Goal: Task Accomplishment & Management: Use online tool/utility

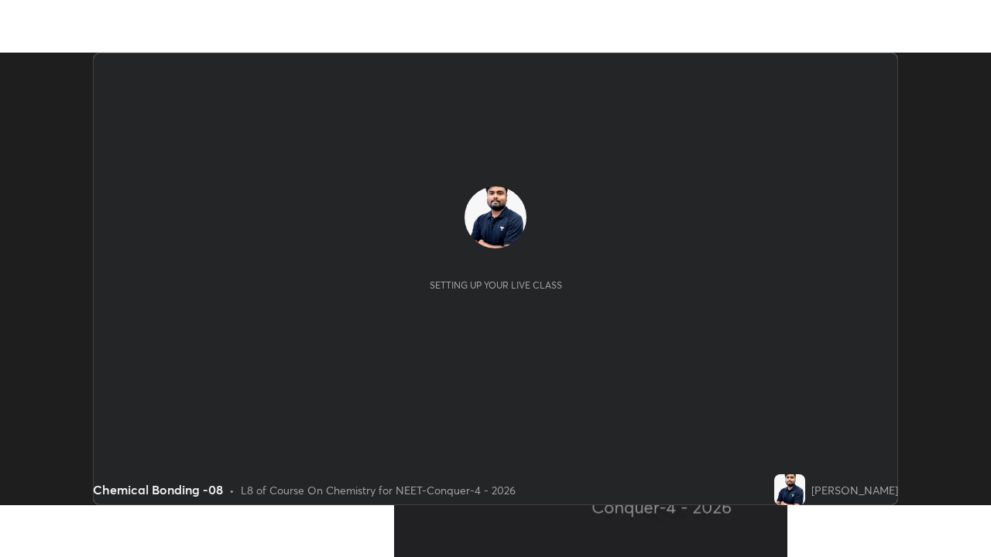
scroll to position [453, 990]
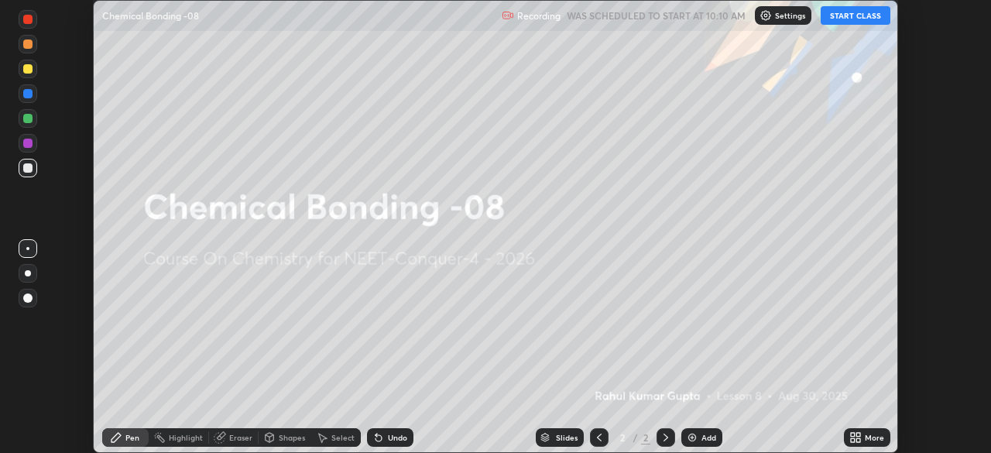
click at [862, 22] on button "START CLASS" at bounding box center [856, 15] width 70 height 19
click at [868, 439] on div "More" at bounding box center [874, 438] width 19 height 8
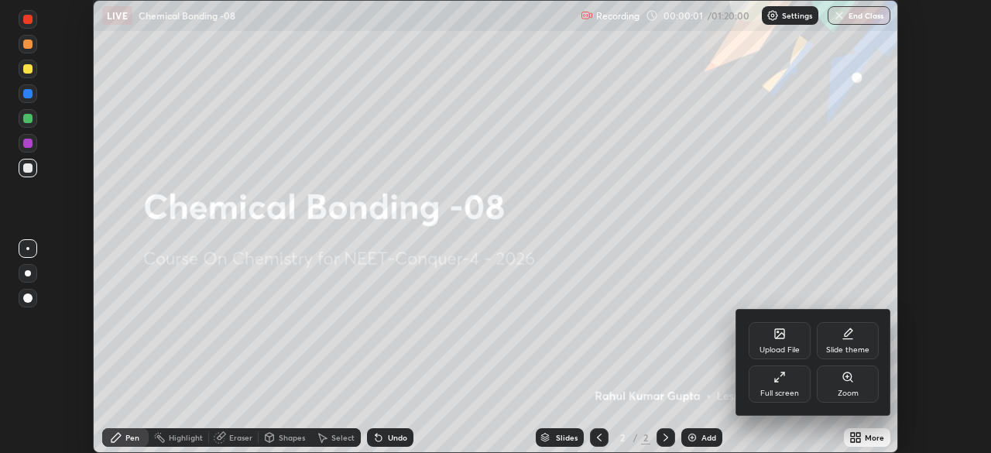
click at [792, 396] on div "Full screen" at bounding box center [779, 393] width 39 height 8
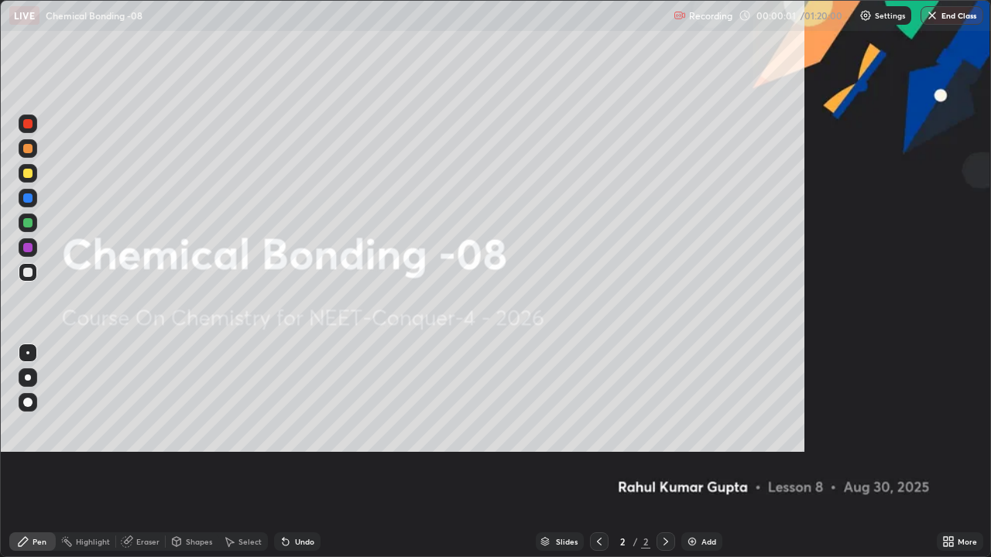
scroll to position [557, 991]
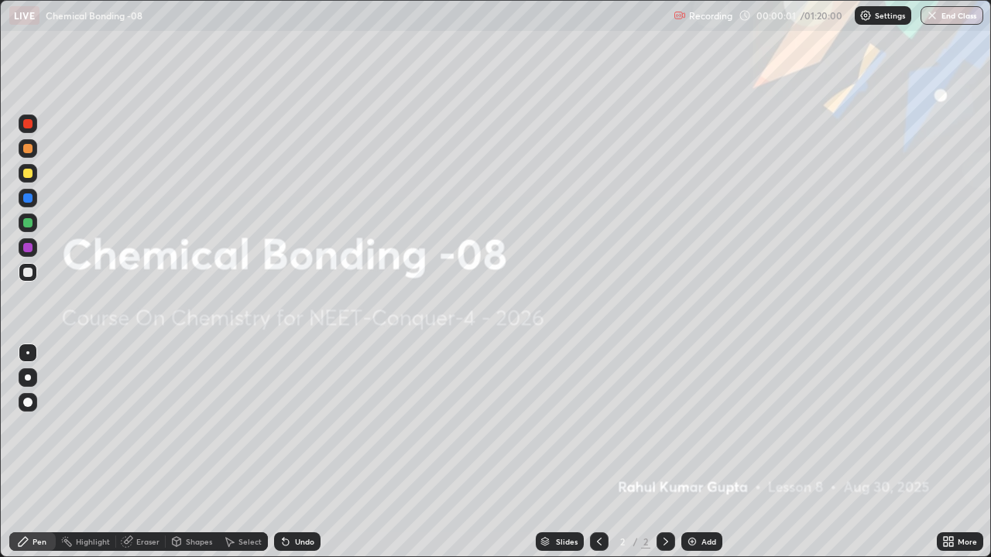
click at [877, 21] on div "Settings" at bounding box center [883, 15] width 57 height 19
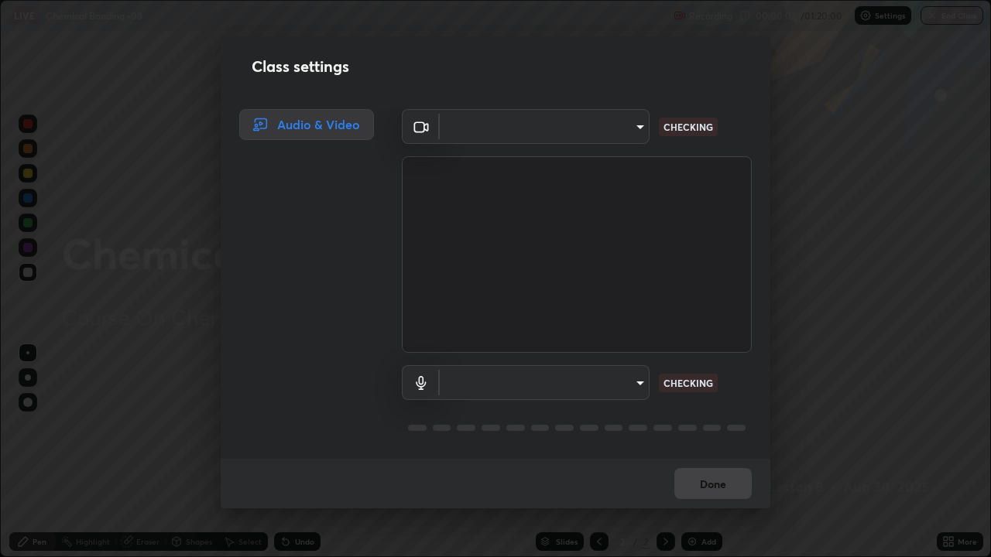
click at [622, 131] on body "Erase all LIVE Chemical Bonding -08 Recording 00:00:02 / 01:20:00 Settings End …" at bounding box center [495, 278] width 991 height 557
click at [613, 130] on div at bounding box center [495, 278] width 991 height 557
type input "548a44a52523d2997e35a3c13491b16d14ec2e678e88aab68fdaa9d4bfa060c5"
type input "12ac0b8a30920bf315e1911e3582112a90870c5fd350a1d8644ddc7b3b3588c1"
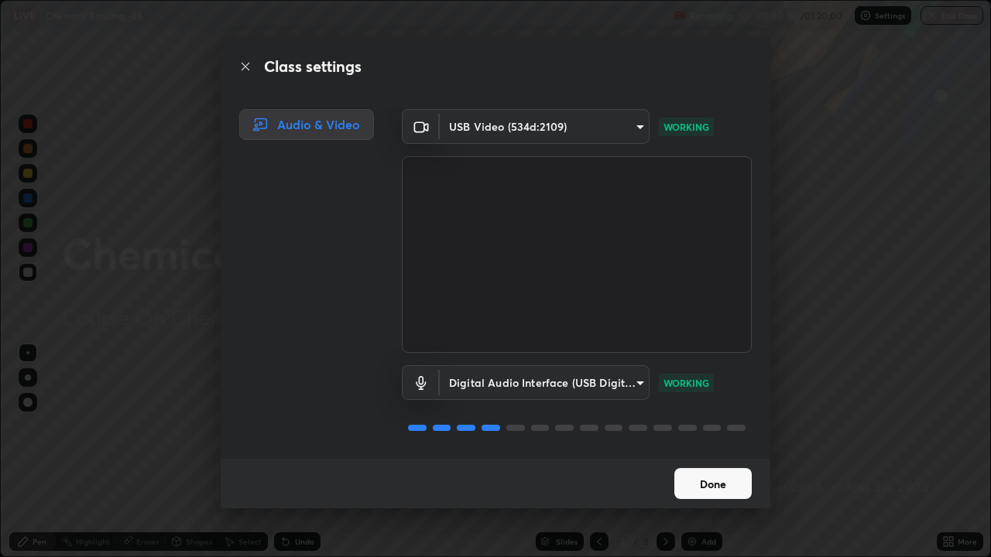
click at [704, 452] on button "Done" at bounding box center [712, 483] width 77 height 31
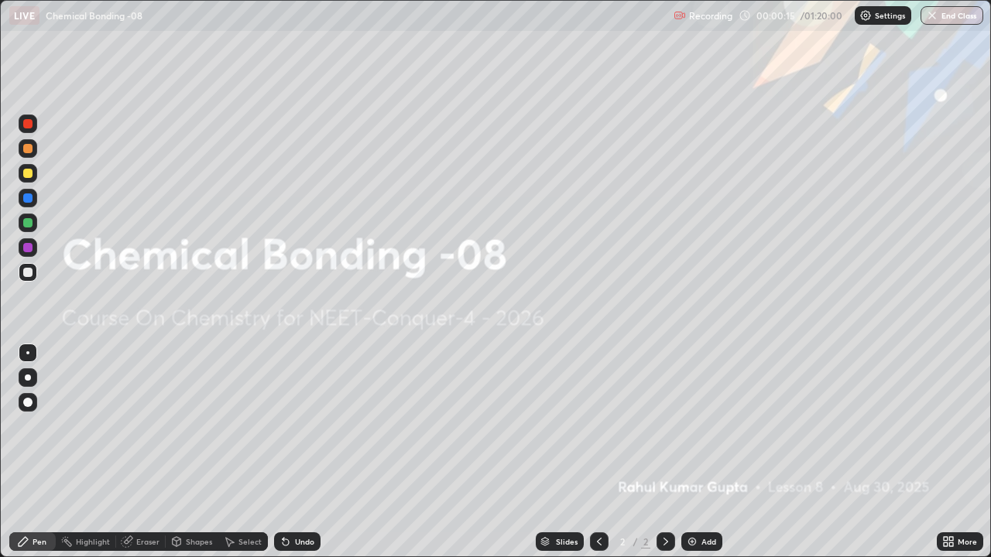
click at [694, 452] on img at bounding box center [692, 542] width 12 height 12
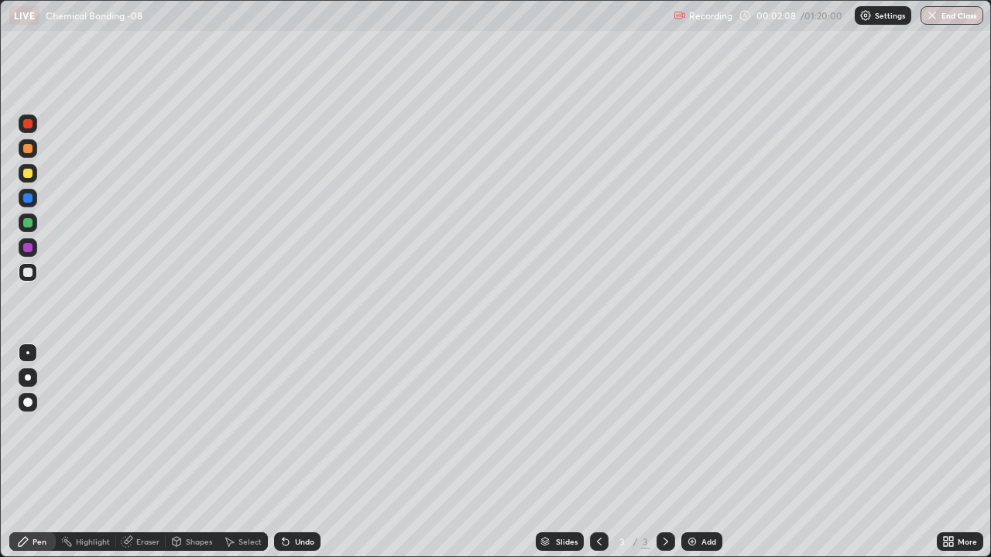
click at [31, 149] on div at bounding box center [27, 148] width 9 height 9
click at [188, 452] on div "Shapes" at bounding box center [192, 542] width 53 height 19
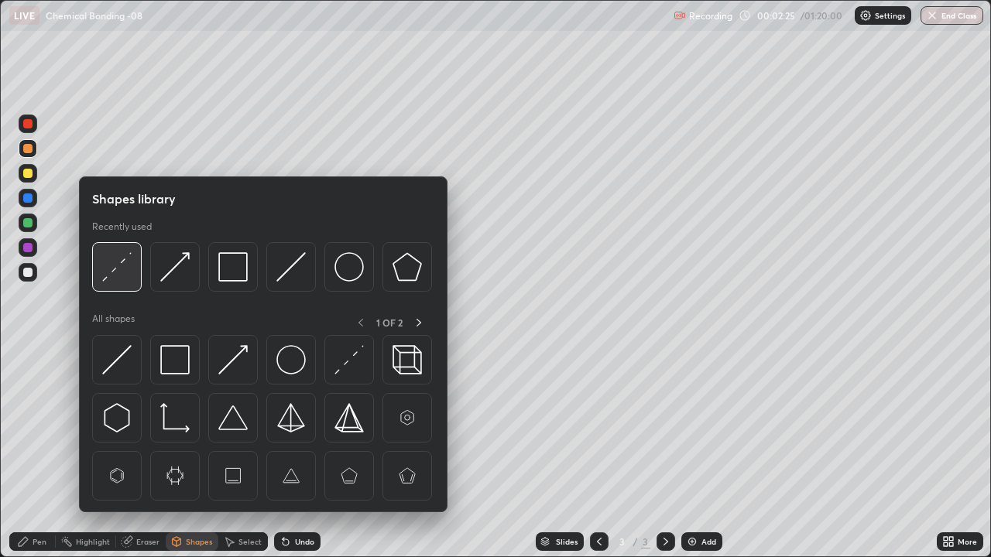
click at [116, 264] on img at bounding box center [116, 266] width 29 height 29
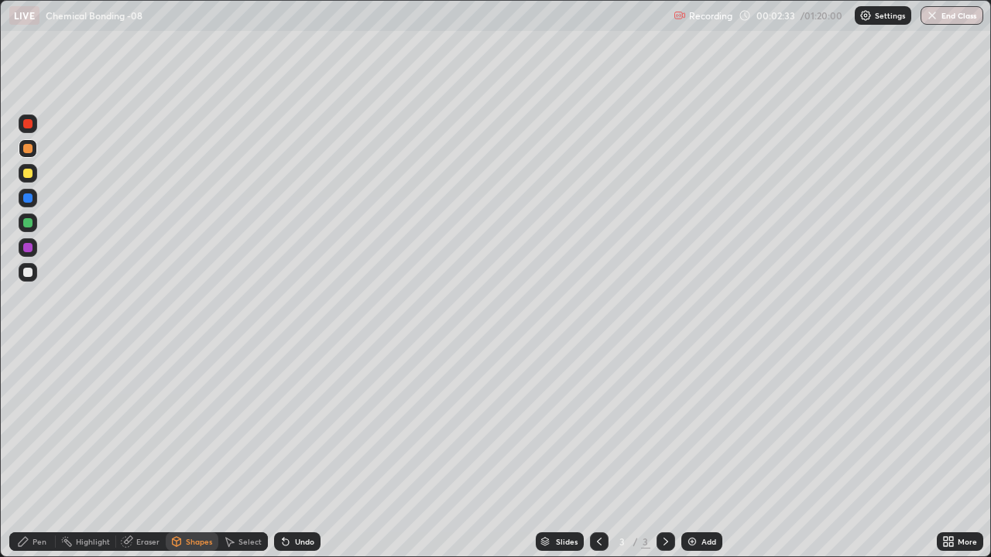
click at [39, 452] on div "Pen" at bounding box center [40, 542] width 14 height 8
click at [30, 274] on div at bounding box center [27, 272] width 9 height 9
click at [29, 173] on div at bounding box center [27, 173] width 9 height 9
click at [23, 223] on div at bounding box center [27, 222] width 9 height 9
click at [24, 276] on div at bounding box center [27, 272] width 9 height 9
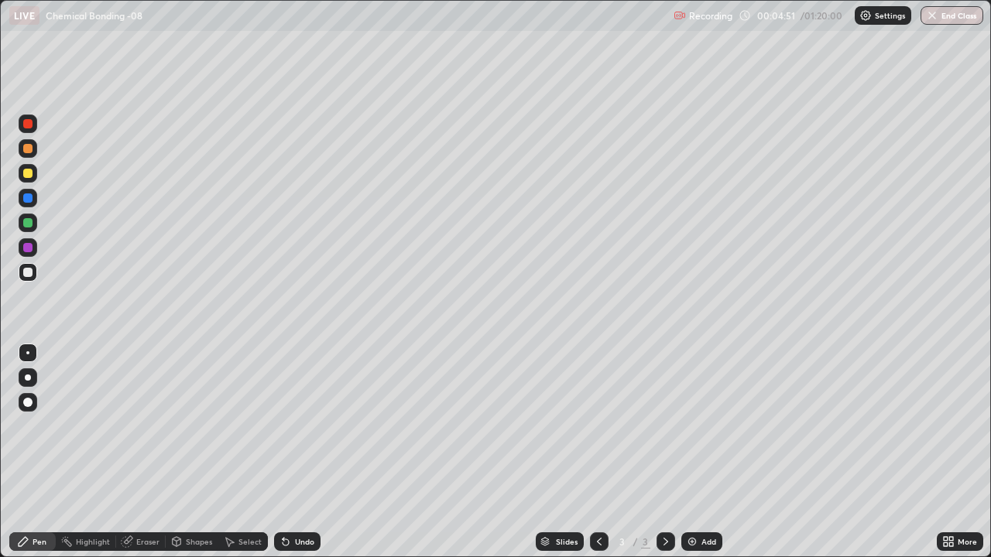
click at [26, 221] on div at bounding box center [27, 222] width 9 height 9
click at [33, 181] on div at bounding box center [28, 173] width 19 height 19
click at [24, 268] on div at bounding box center [28, 272] width 19 height 19
click at [29, 223] on div at bounding box center [27, 222] width 9 height 9
click at [698, 452] on div "Add" at bounding box center [701, 542] width 41 height 19
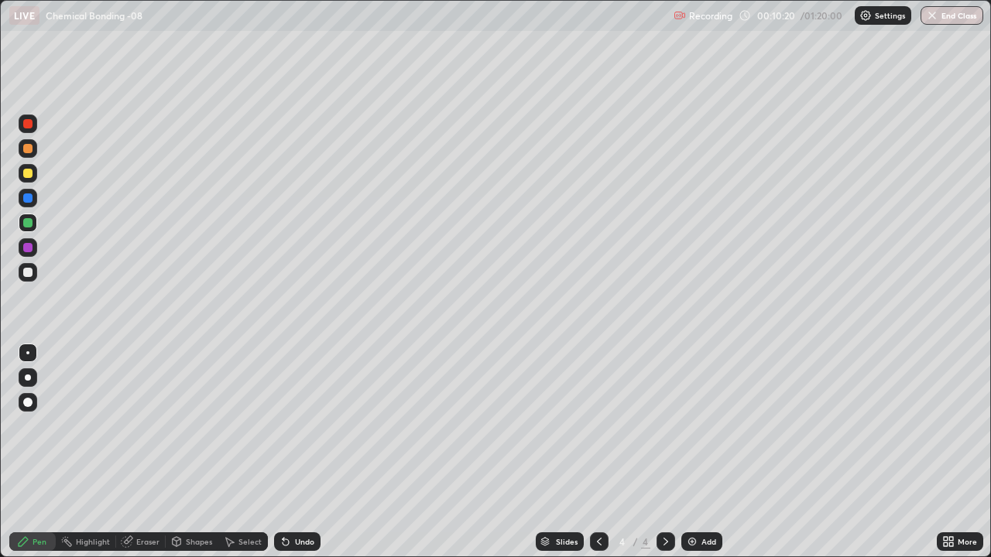
click at [29, 153] on div at bounding box center [27, 148] width 9 height 9
click at [29, 273] on div at bounding box center [27, 272] width 9 height 9
click at [29, 224] on div at bounding box center [27, 222] width 9 height 9
click at [30, 273] on div at bounding box center [27, 272] width 9 height 9
click at [28, 226] on div at bounding box center [27, 222] width 9 height 9
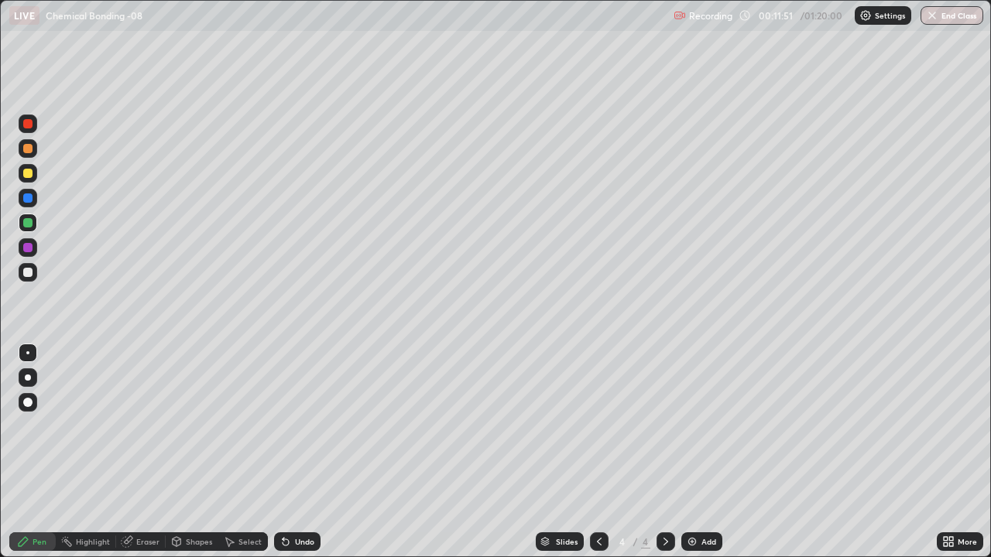
click at [28, 378] on div at bounding box center [28, 378] width 6 height 6
click at [27, 280] on div at bounding box center [28, 272] width 19 height 19
click at [28, 221] on div at bounding box center [27, 222] width 9 height 9
click at [24, 276] on div at bounding box center [27, 272] width 9 height 9
click at [27, 173] on div at bounding box center [27, 173] width 9 height 9
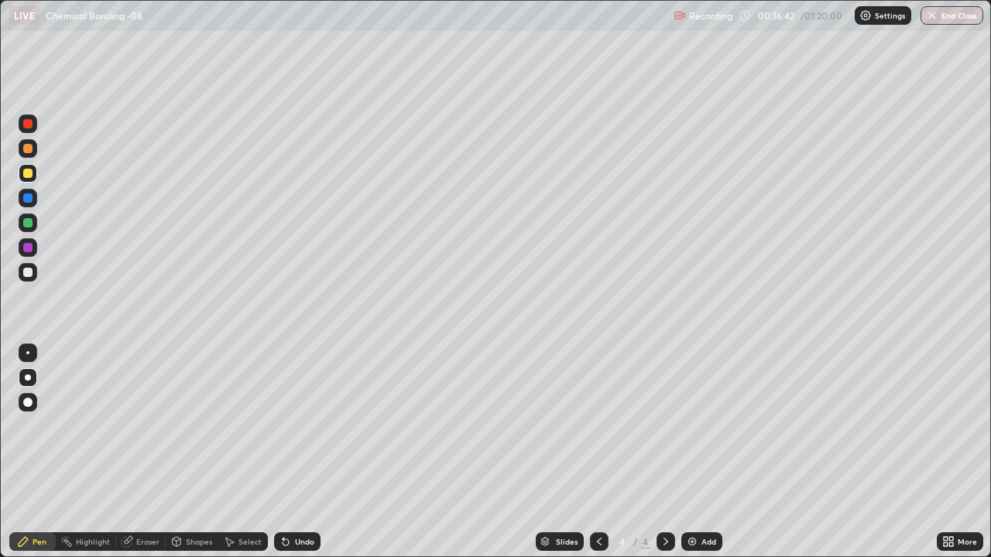
click at [697, 452] on img at bounding box center [692, 542] width 12 height 12
click at [27, 273] on div at bounding box center [27, 272] width 9 height 9
click at [26, 224] on div at bounding box center [27, 222] width 9 height 9
click at [26, 177] on div at bounding box center [27, 173] width 9 height 9
click at [29, 276] on div at bounding box center [27, 272] width 9 height 9
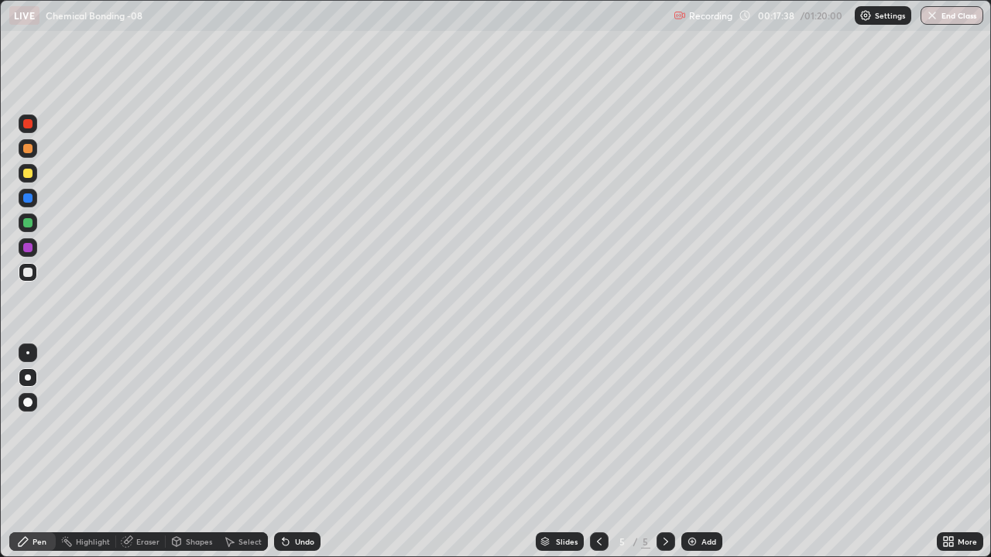
click at [28, 252] on div at bounding box center [27, 247] width 9 height 9
click at [28, 273] on div at bounding box center [27, 272] width 9 height 9
click at [201, 452] on div "Shapes" at bounding box center [199, 542] width 26 height 8
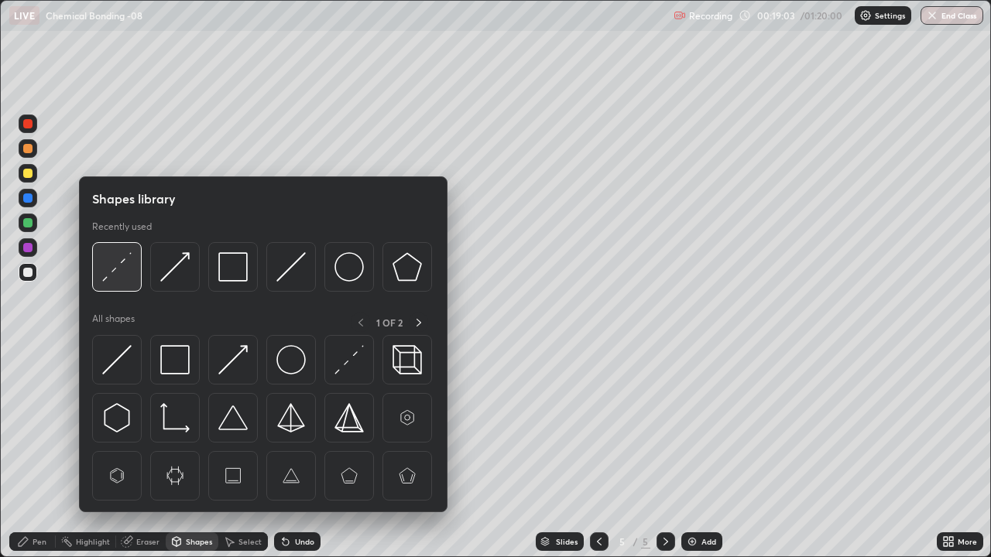
click at [118, 270] on img at bounding box center [116, 266] width 29 height 29
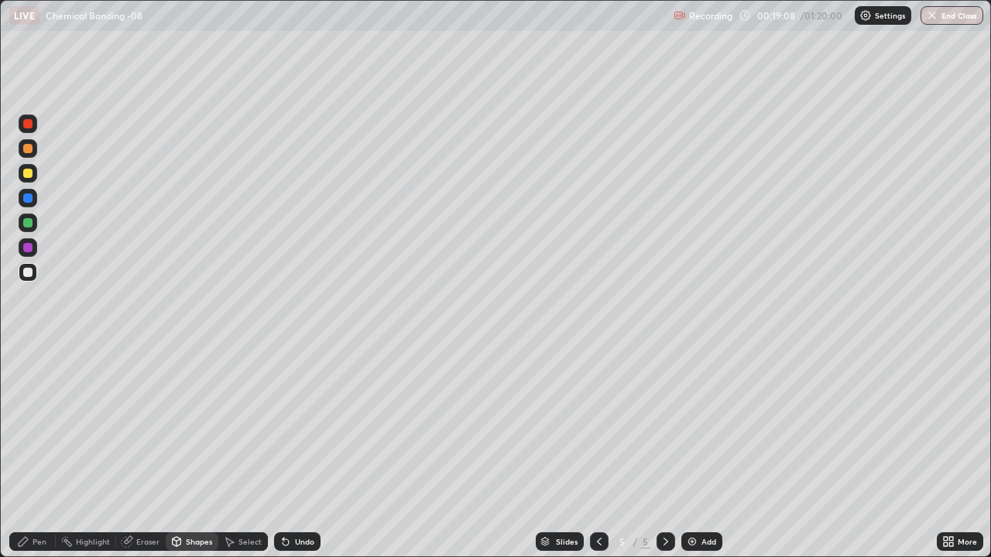
click at [41, 452] on div "Pen" at bounding box center [40, 542] width 14 height 8
click at [29, 177] on div at bounding box center [27, 173] width 9 height 9
click at [26, 275] on div at bounding box center [27, 272] width 9 height 9
click at [698, 452] on div "Add" at bounding box center [701, 542] width 41 height 19
click at [26, 151] on div at bounding box center [27, 148] width 9 height 9
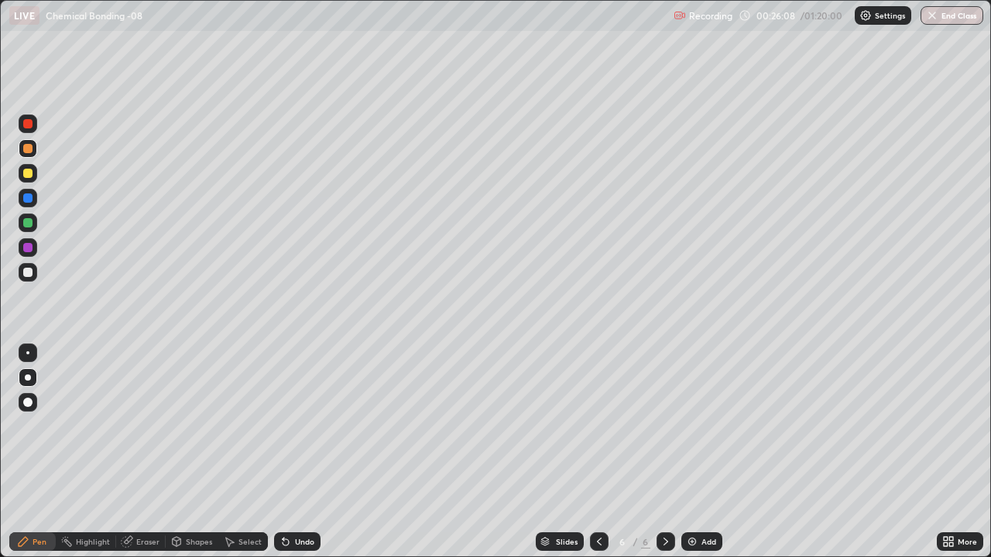
click at [191, 452] on div "Shapes" at bounding box center [199, 542] width 26 height 8
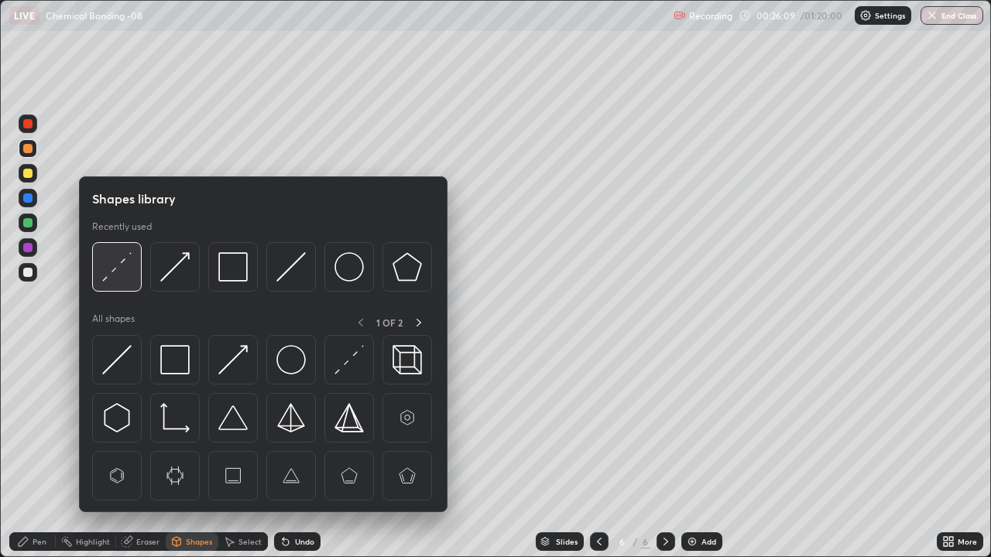
click at [120, 269] on img at bounding box center [116, 266] width 29 height 29
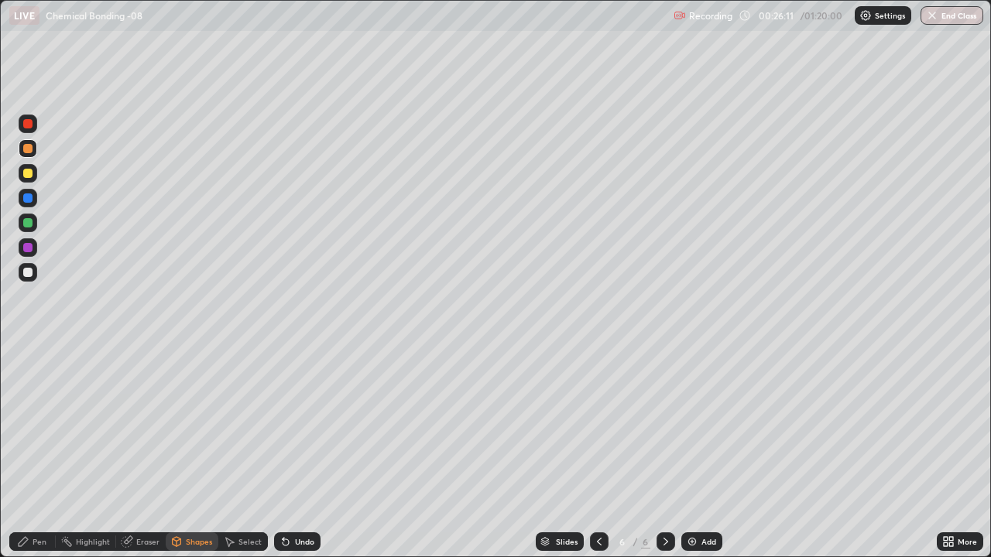
click at [35, 452] on div "Pen" at bounding box center [40, 542] width 14 height 8
click at [30, 175] on div at bounding box center [27, 173] width 9 height 9
click at [31, 149] on div at bounding box center [27, 148] width 9 height 9
click at [28, 275] on div at bounding box center [27, 272] width 9 height 9
click at [28, 223] on div at bounding box center [27, 222] width 9 height 9
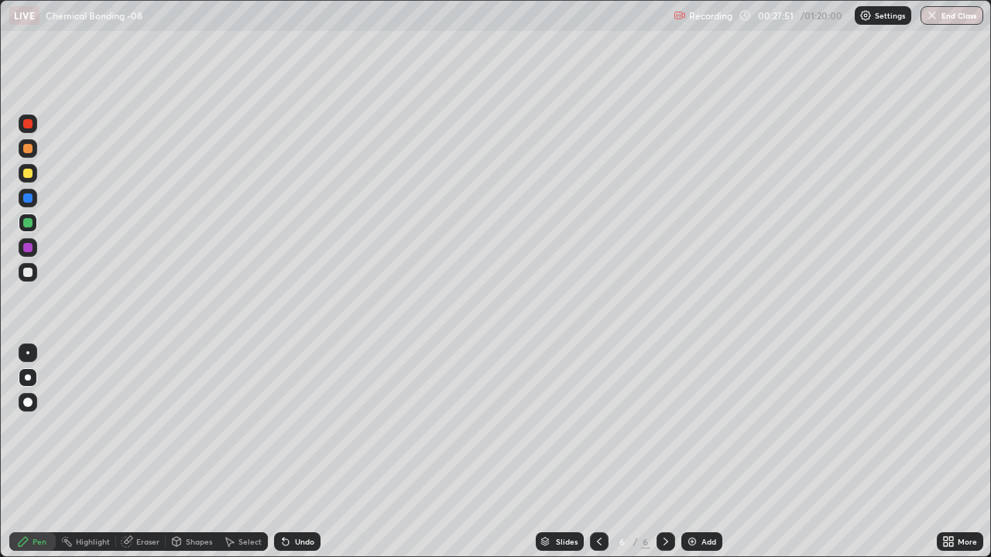
click at [30, 276] on div at bounding box center [27, 272] width 9 height 9
click at [31, 170] on div at bounding box center [27, 173] width 9 height 9
click at [29, 273] on div at bounding box center [27, 272] width 9 height 9
click at [29, 225] on div at bounding box center [27, 222] width 9 height 9
click at [28, 149] on div at bounding box center [27, 148] width 9 height 9
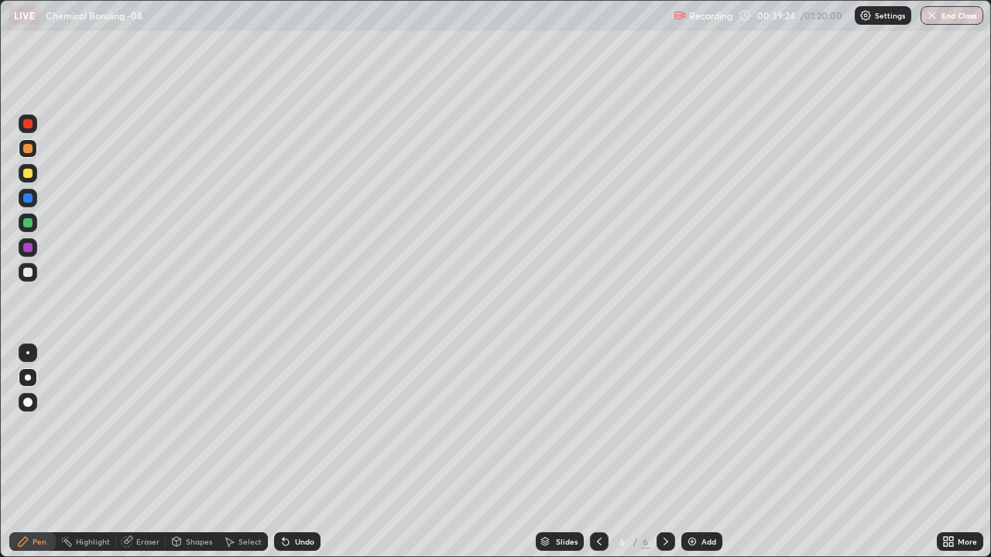
click at [28, 149] on div at bounding box center [27, 148] width 9 height 9
click at [29, 173] on div at bounding box center [27, 173] width 9 height 9
click at [695, 452] on img at bounding box center [692, 542] width 12 height 12
click at [30, 273] on div at bounding box center [27, 272] width 9 height 9
click at [28, 272] on div at bounding box center [27, 272] width 9 height 9
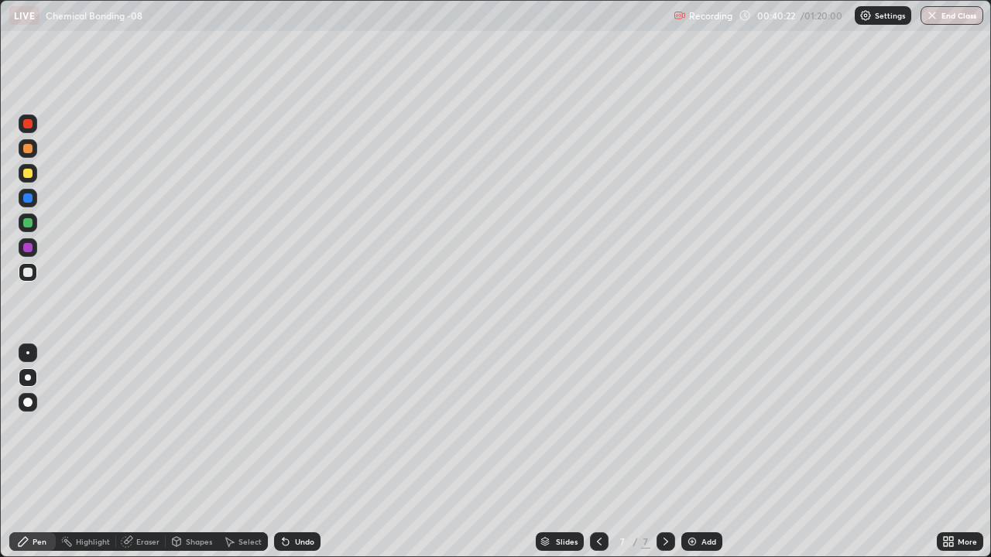
click at [27, 223] on div at bounding box center [27, 222] width 9 height 9
click at [28, 250] on div at bounding box center [27, 247] width 9 height 9
click at [26, 270] on div at bounding box center [27, 272] width 9 height 9
click at [27, 225] on div at bounding box center [27, 222] width 9 height 9
click at [695, 452] on img at bounding box center [692, 542] width 12 height 12
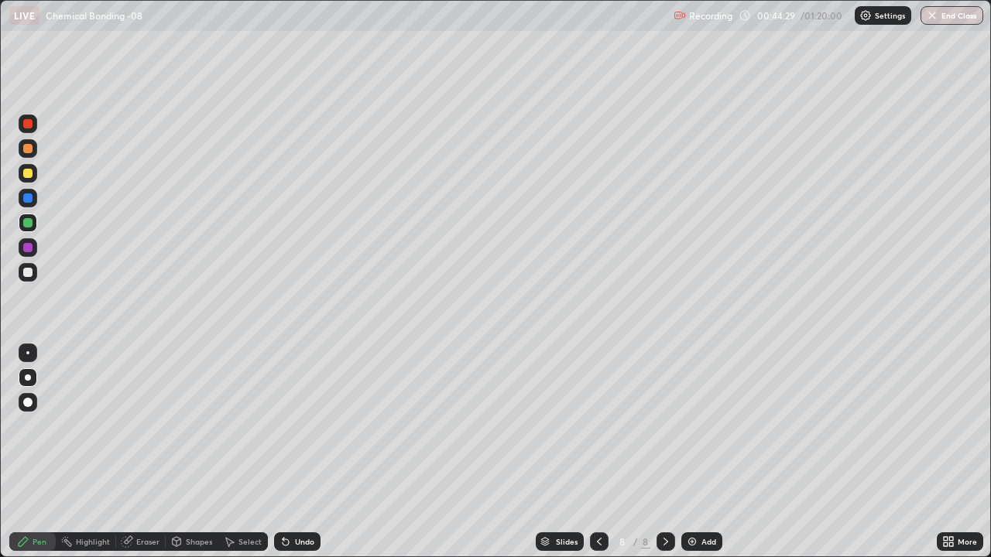
click at [29, 174] on div at bounding box center [27, 173] width 9 height 9
click at [26, 273] on div at bounding box center [27, 272] width 9 height 9
click at [26, 225] on div at bounding box center [27, 222] width 9 height 9
click at [32, 273] on div at bounding box center [27, 272] width 9 height 9
click at [31, 225] on div at bounding box center [27, 222] width 9 height 9
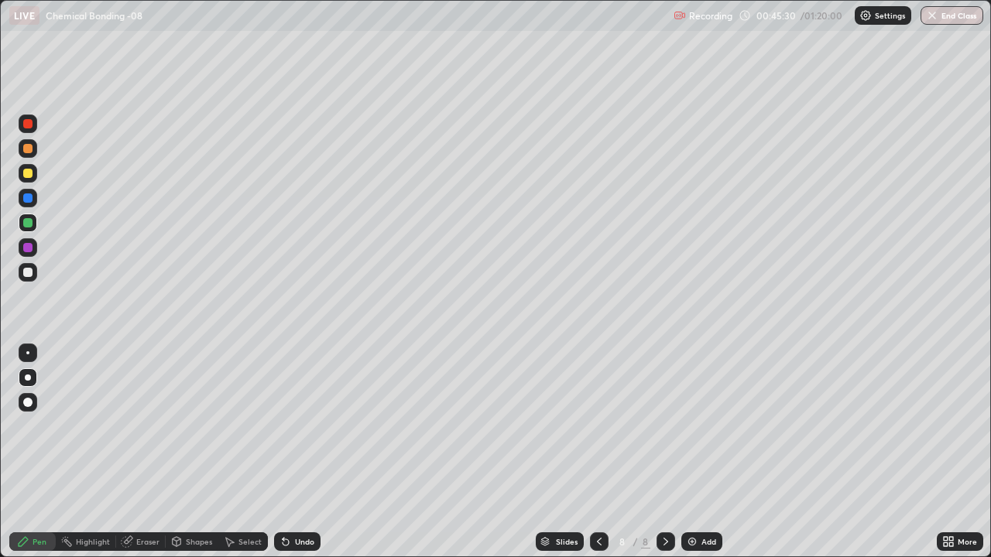
click at [26, 272] on div at bounding box center [27, 272] width 9 height 9
click at [29, 174] on div at bounding box center [27, 173] width 9 height 9
click at [27, 275] on div at bounding box center [27, 272] width 9 height 9
click at [26, 226] on div at bounding box center [27, 222] width 9 height 9
click at [691, 452] on img at bounding box center [692, 542] width 12 height 12
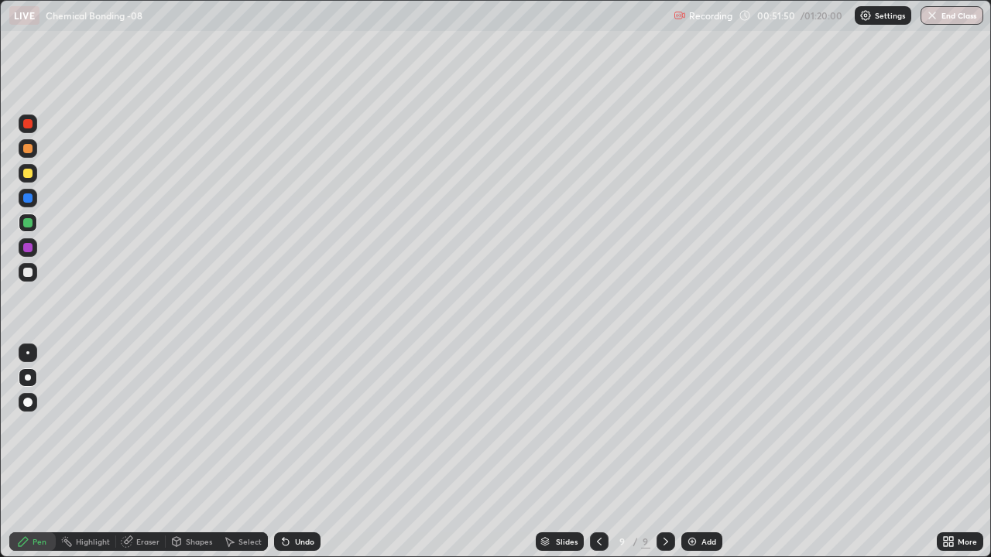
click at [29, 149] on div at bounding box center [27, 148] width 9 height 9
click at [27, 276] on div at bounding box center [27, 272] width 9 height 9
click at [302, 452] on div "Undo" at bounding box center [304, 542] width 19 height 8
click at [297, 452] on div "Undo" at bounding box center [304, 542] width 19 height 8
click at [29, 273] on div at bounding box center [27, 272] width 9 height 9
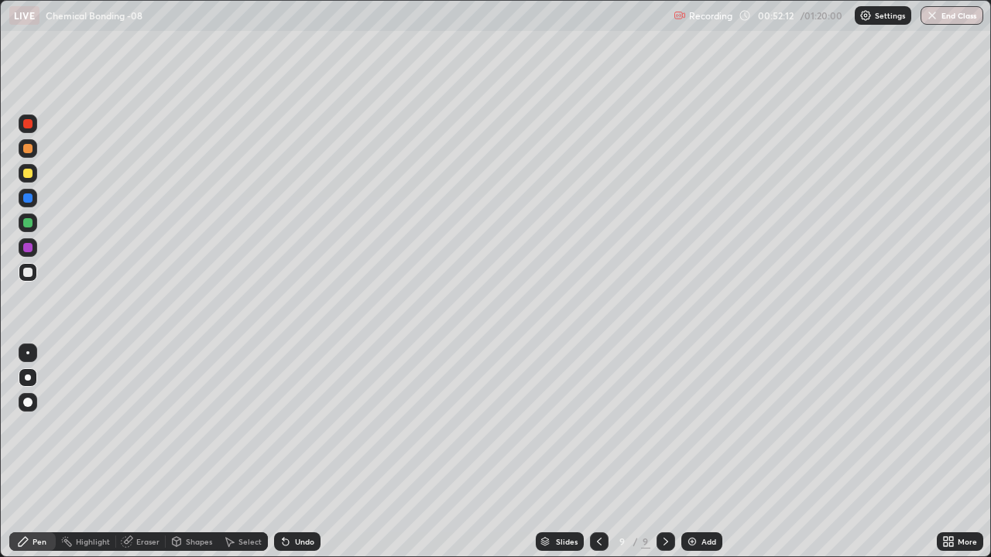
click at [30, 250] on div at bounding box center [27, 247] width 9 height 9
click at [25, 223] on div at bounding box center [27, 222] width 9 height 9
click at [946, 13] on button "End Class" at bounding box center [952, 15] width 63 height 19
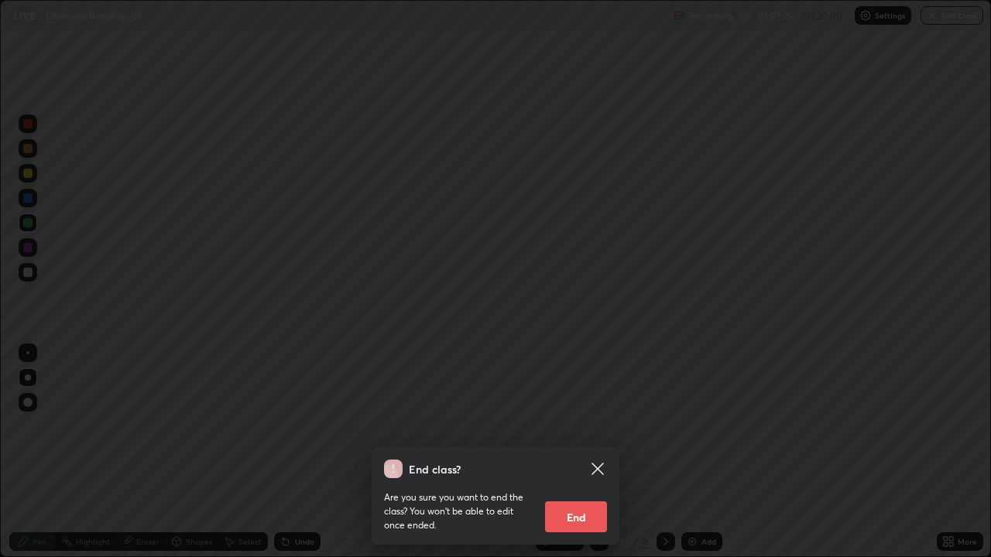
click at [575, 452] on button "End" at bounding box center [576, 517] width 62 height 31
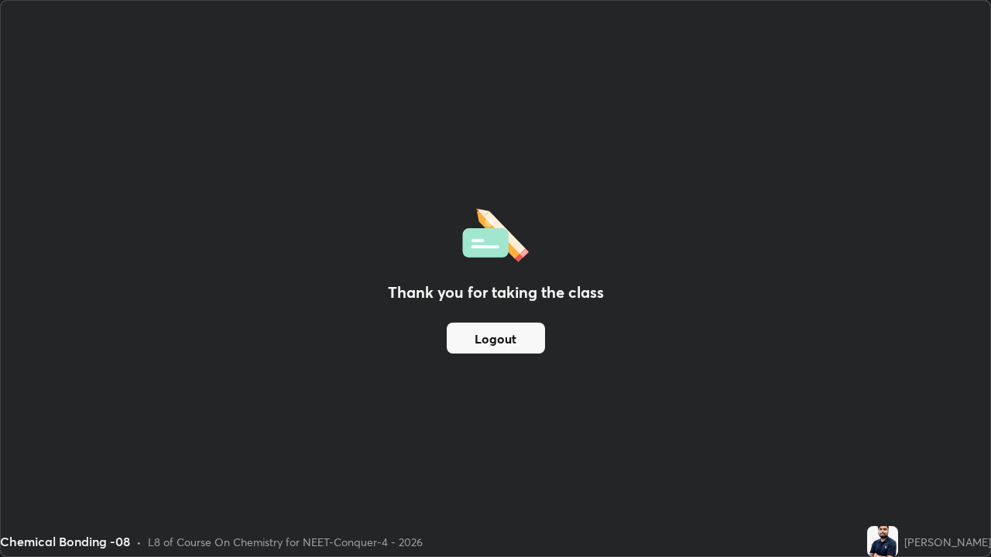
click at [9, 452] on div "Thank you for taking the class Logout" at bounding box center [495, 279] width 989 height 556
click at [57, 422] on div "Thank you for taking the class Logout" at bounding box center [495, 279] width 989 height 556
click at [230, 451] on div "Thank you for taking the class Logout" at bounding box center [495, 279] width 989 height 556
click at [496, 345] on button "Logout" at bounding box center [496, 338] width 98 height 31
